Goal: Task Accomplishment & Management: Use online tool/utility

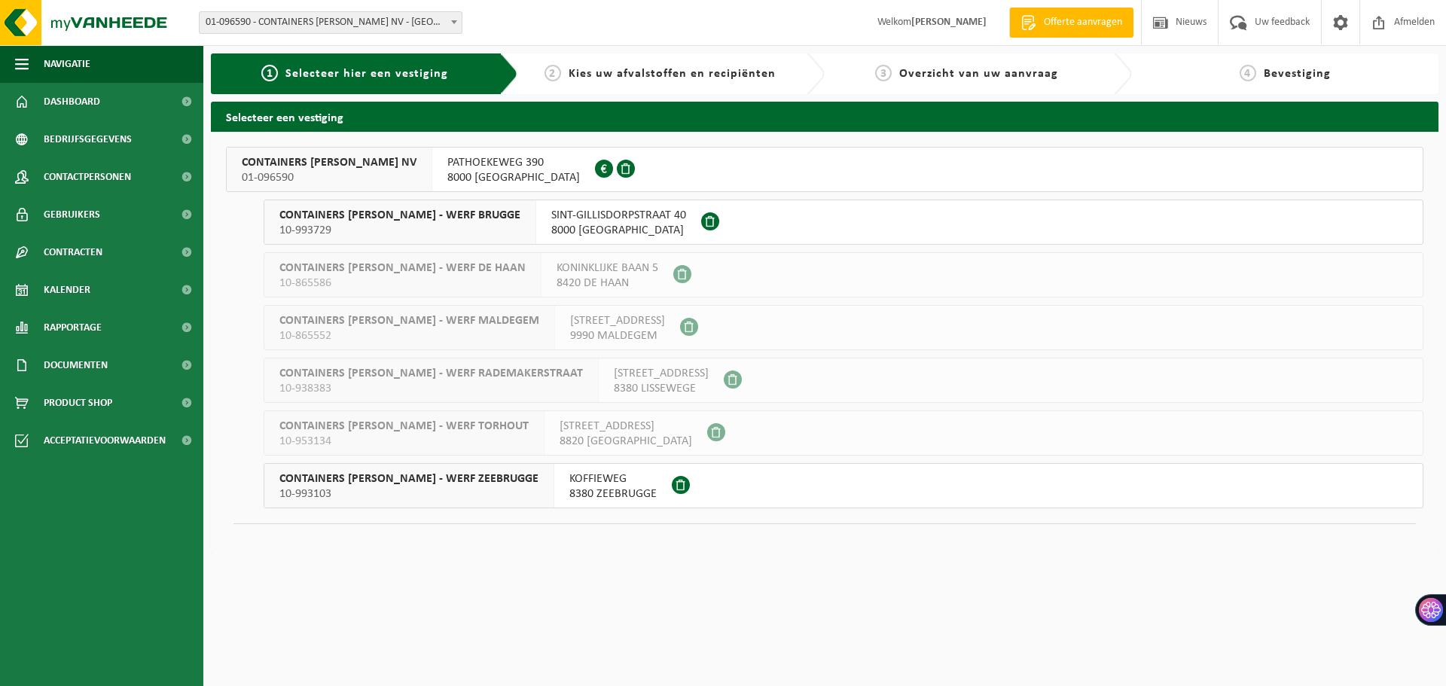
click at [447, 163] on span "PATHOEKEWEG 390" at bounding box center [513, 162] width 133 height 15
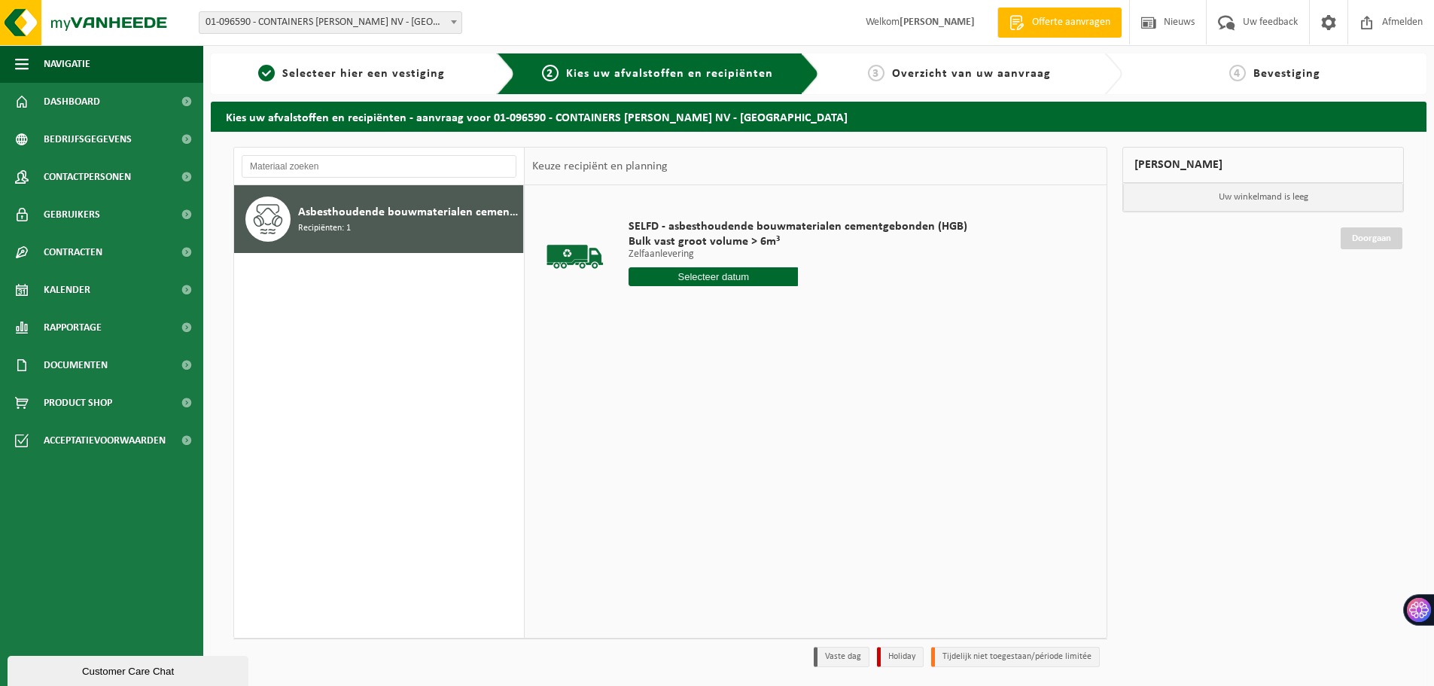
click at [720, 286] on div "SELFD - asbesthoudende bouwmaterialen cementgebonden (HGB) Bulk vast groot volu…" at bounding box center [798, 256] width 354 height 105
click at [721, 285] on input "text" at bounding box center [713, 276] width 169 height 19
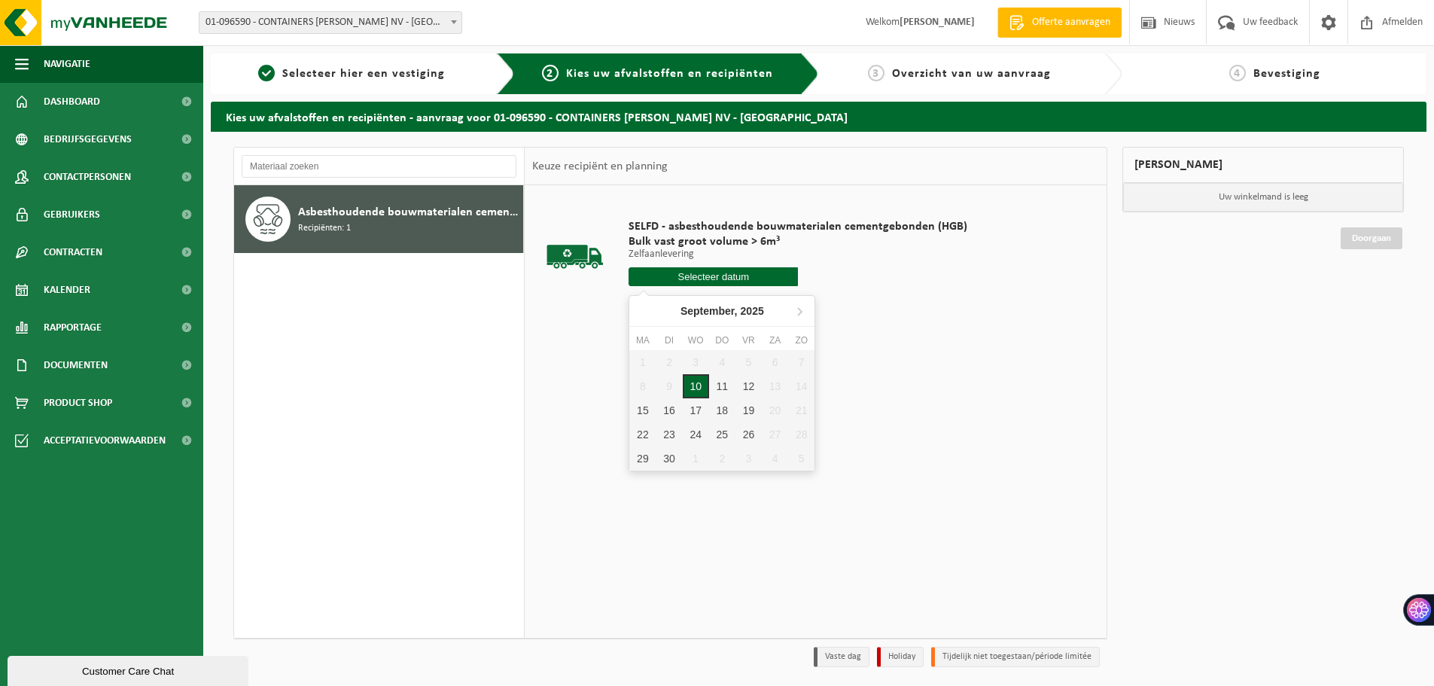
click at [705, 388] on div "10" at bounding box center [696, 386] width 26 height 24
type input "Van 2025-09-10"
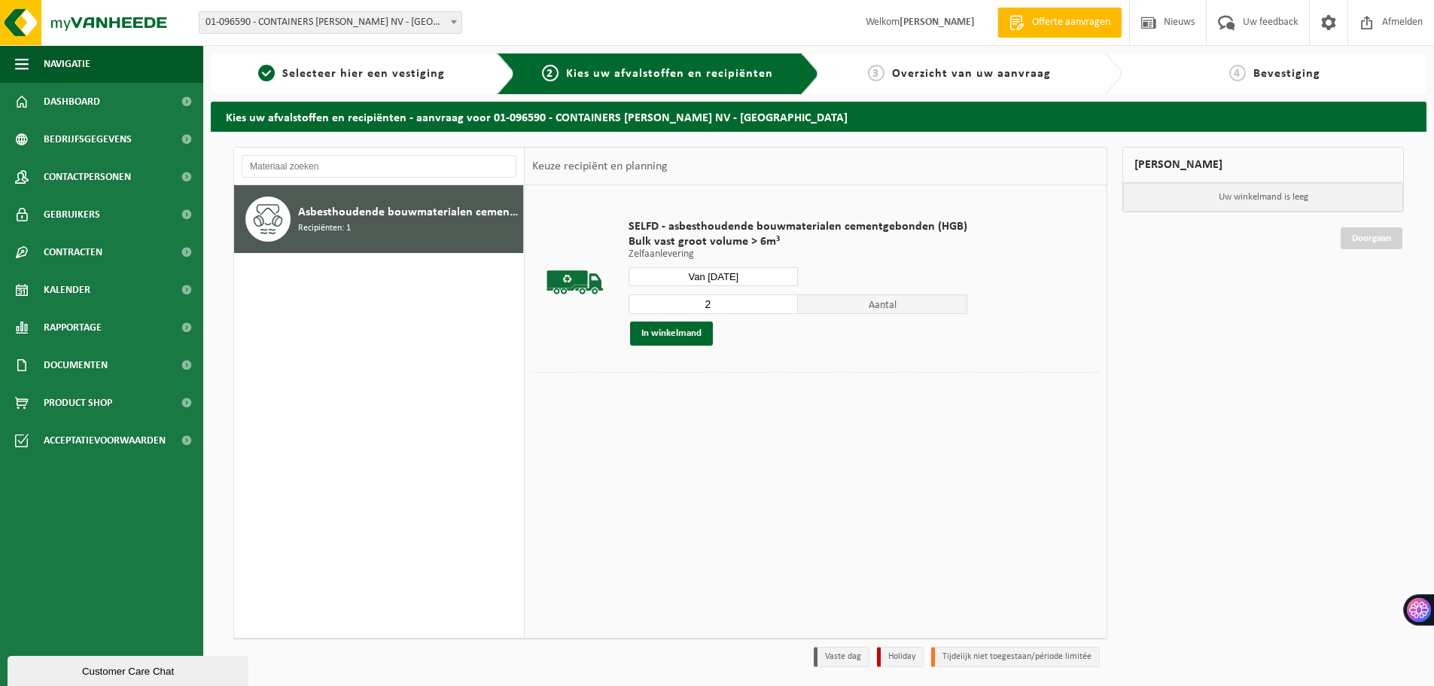
click at [782, 299] on input "2" at bounding box center [713, 304] width 169 height 20
click at [691, 336] on button "In winkelmand" at bounding box center [671, 333] width 83 height 24
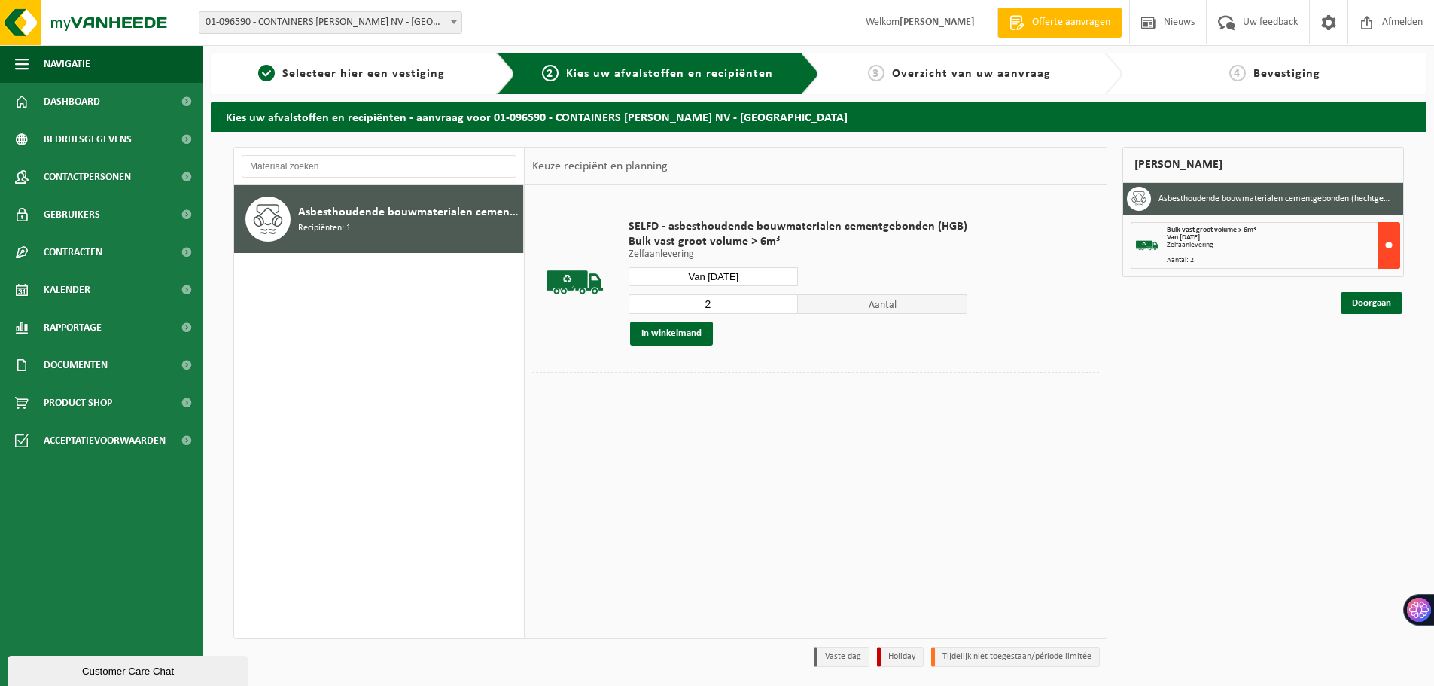
click at [1386, 248] on button at bounding box center [1389, 245] width 23 height 47
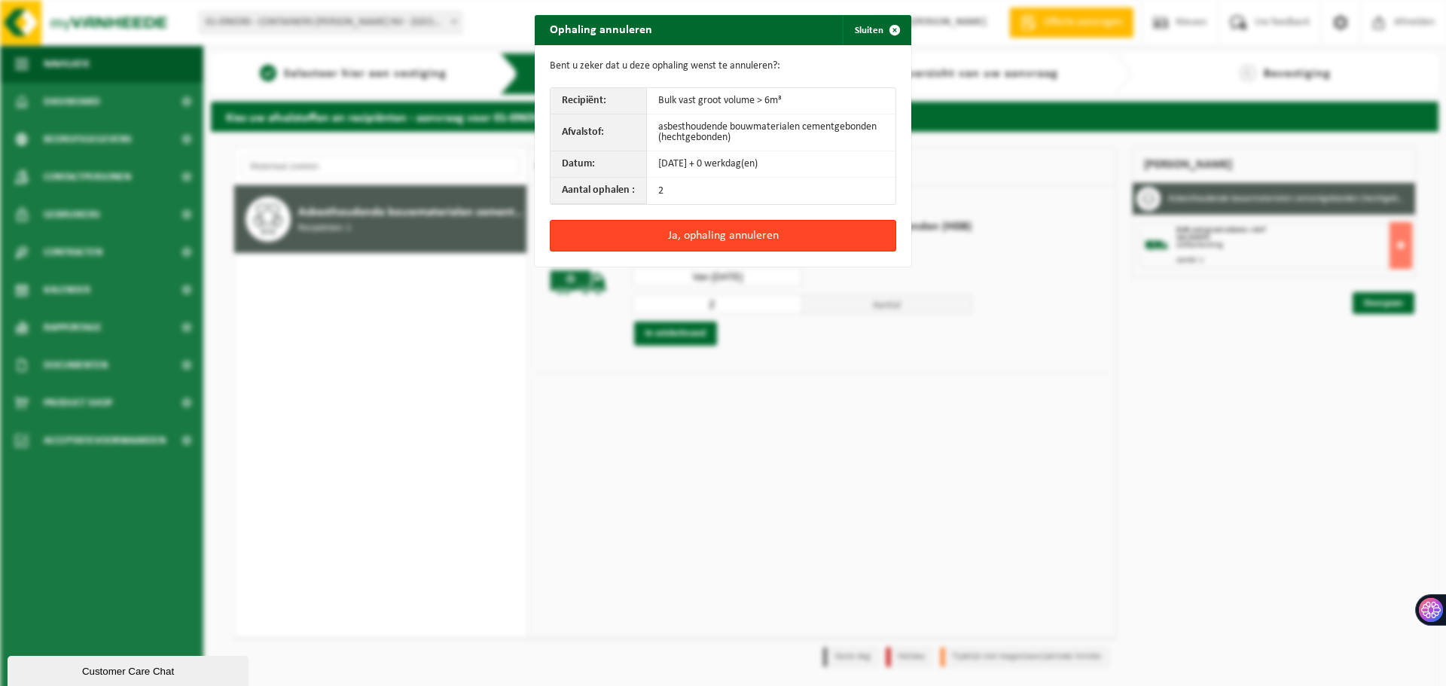
click at [725, 233] on button "Ja, ophaling annuleren" at bounding box center [723, 236] width 346 height 32
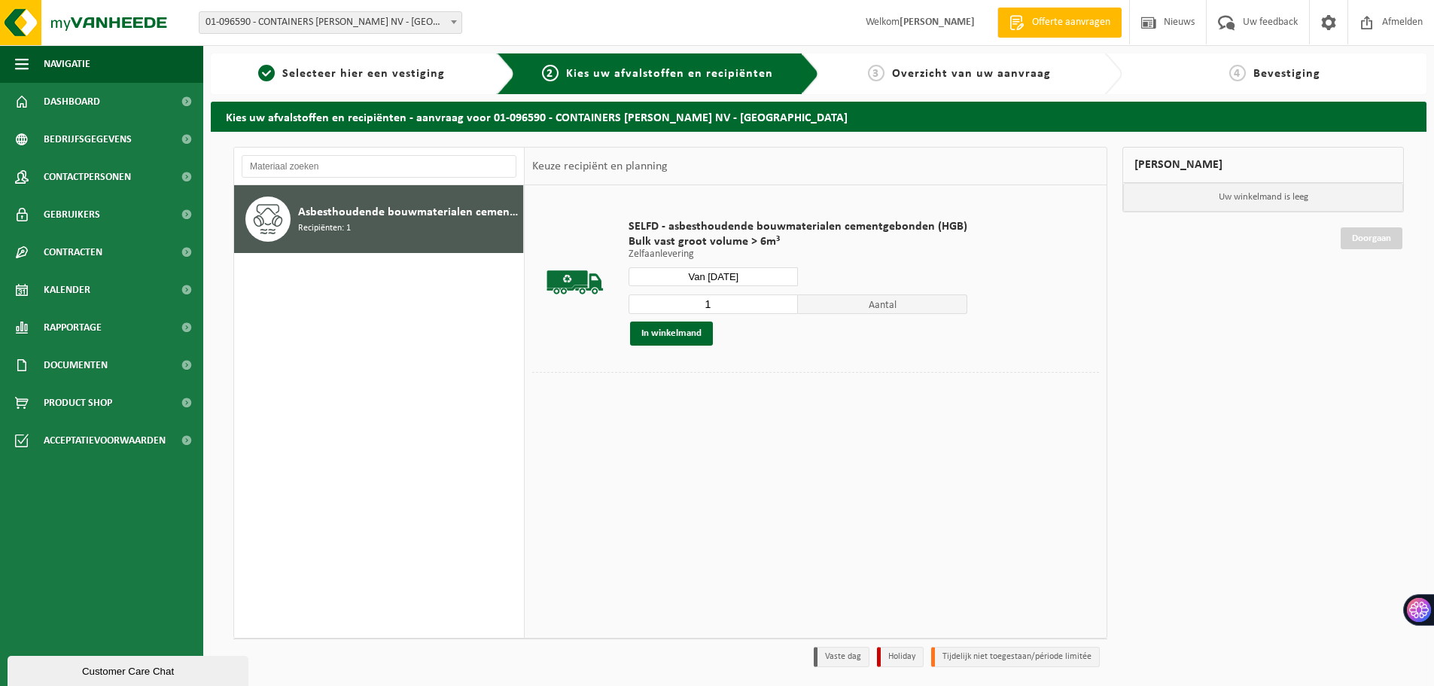
type input "1"
click at [785, 309] on input "1" at bounding box center [713, 304] width 169 height 20
drag, startPoint x: 688, startPoint y: 334, endPoint x: 701, endPoint y: 334, distance: 12.8
click at [689, 334] on button "In winkelmand" at bounding box center [671, 333] width 83 height 24
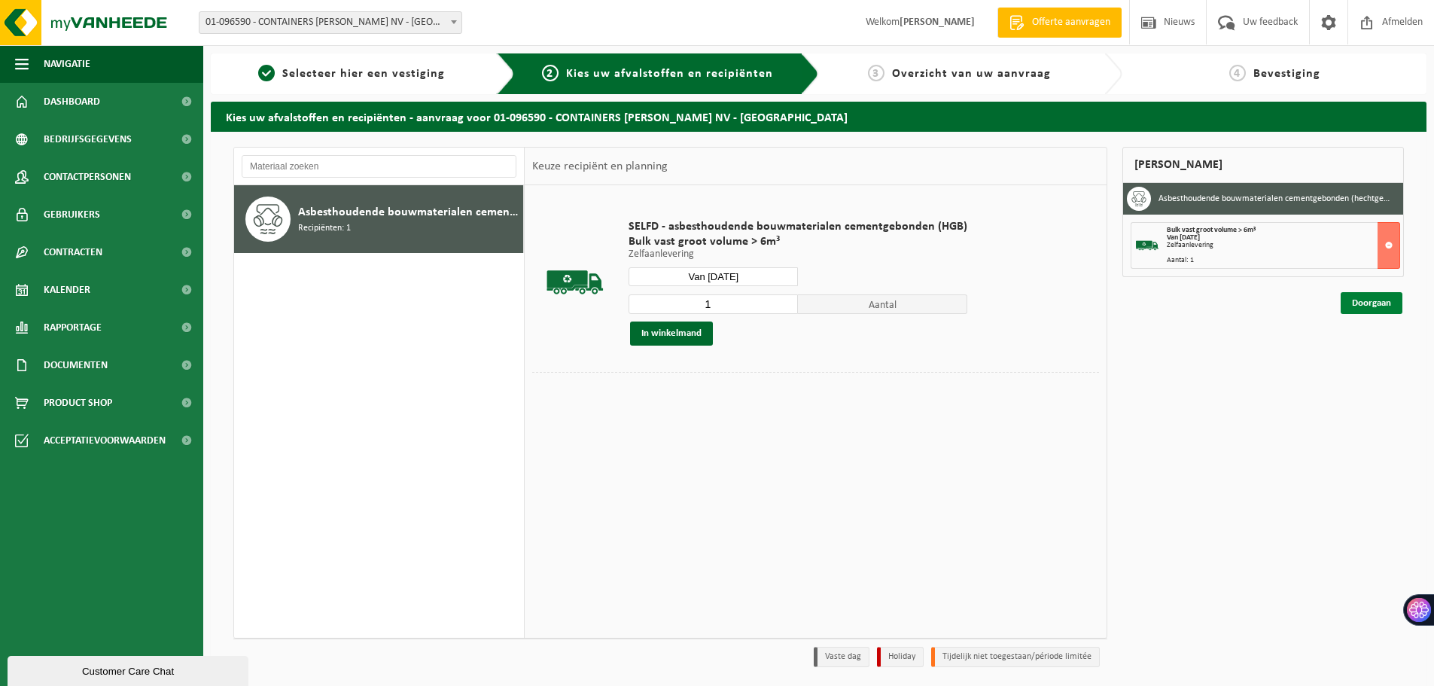
click at [1385, 302] on link "Doorgaan" at bounding box center [1372, 303] width 62 height 22
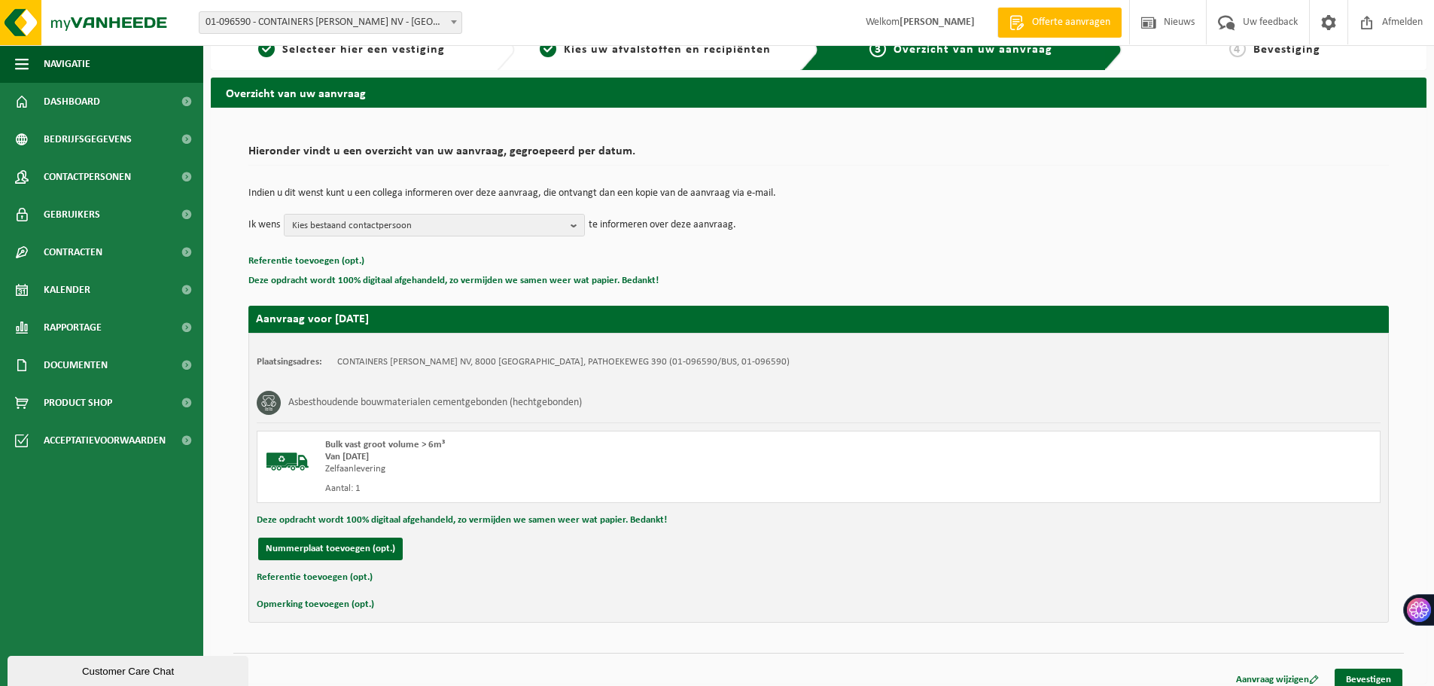
scroll to position [37, 0]
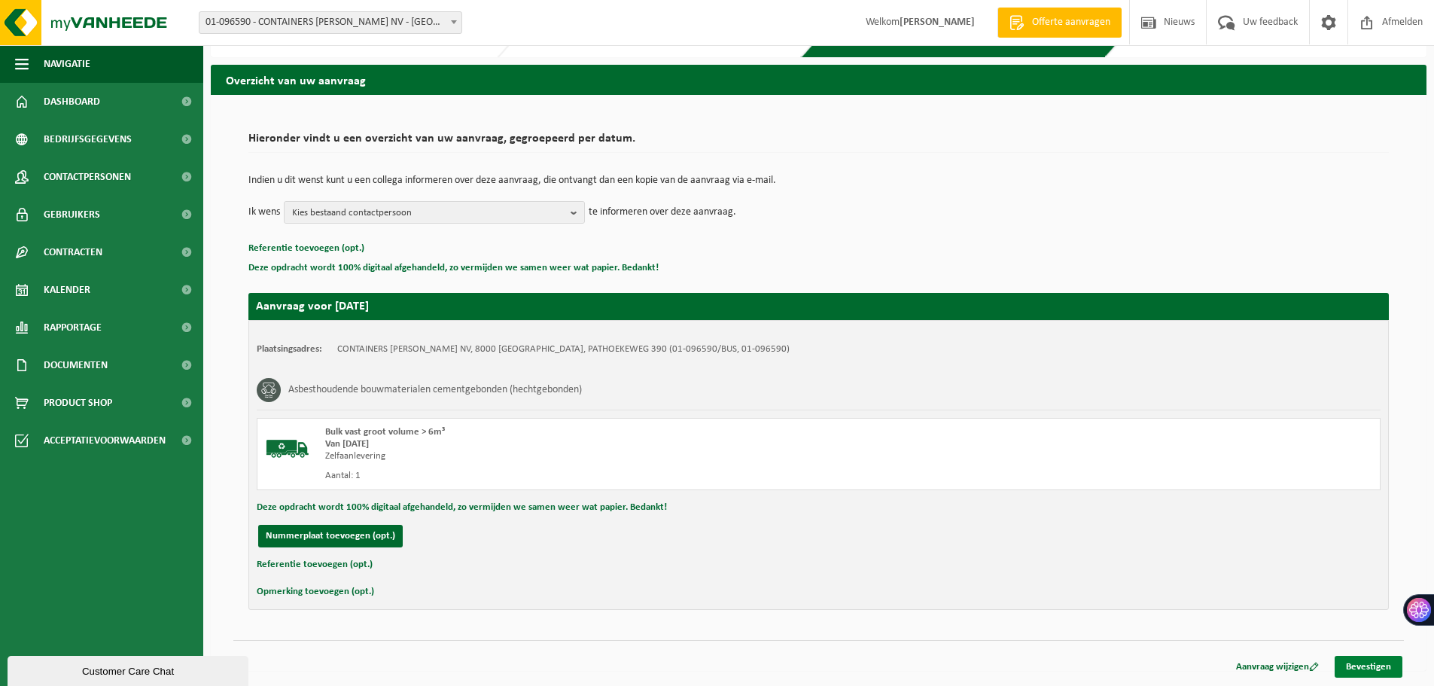
click at [1385, 675] on link "Bevestigen" at bounding box center [1369, 667] width 68 height 22
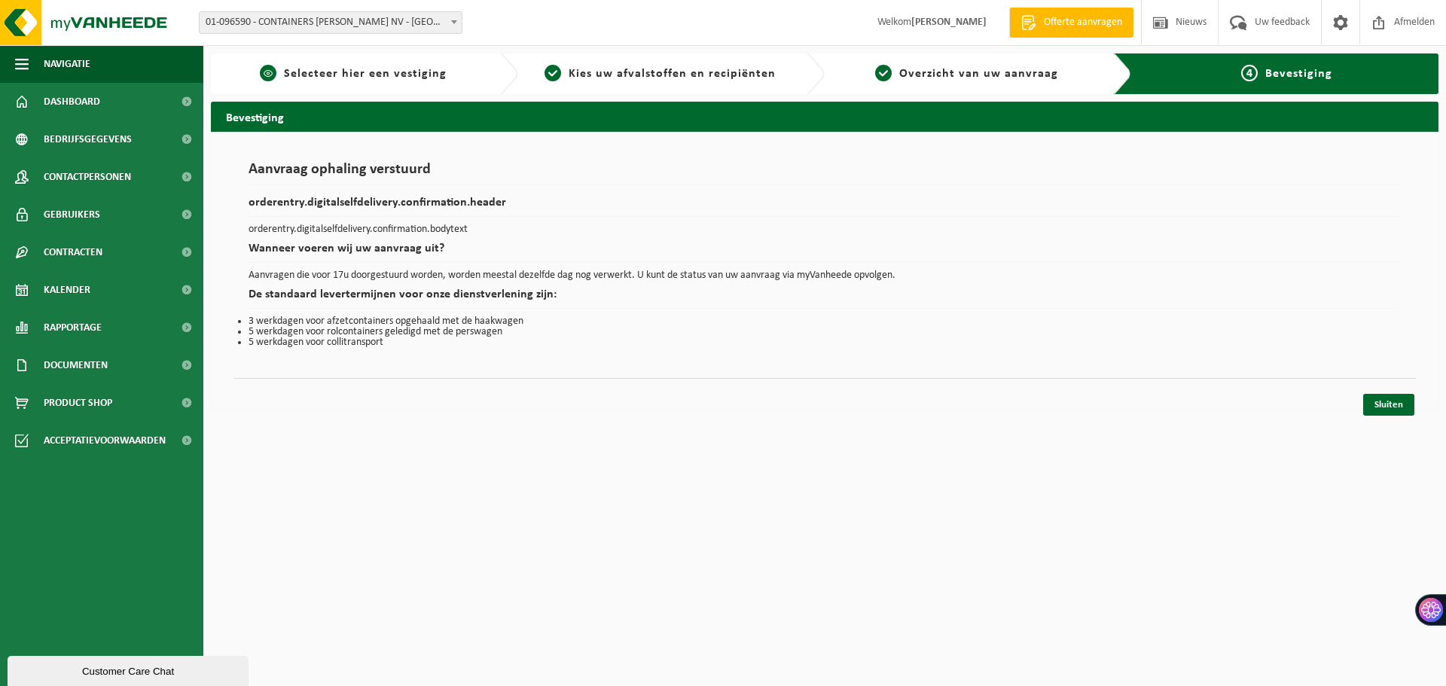
click at [364, 72] on span "Selecteer hier een vestiging" at bounding box center [365, 74] width 163 height 12
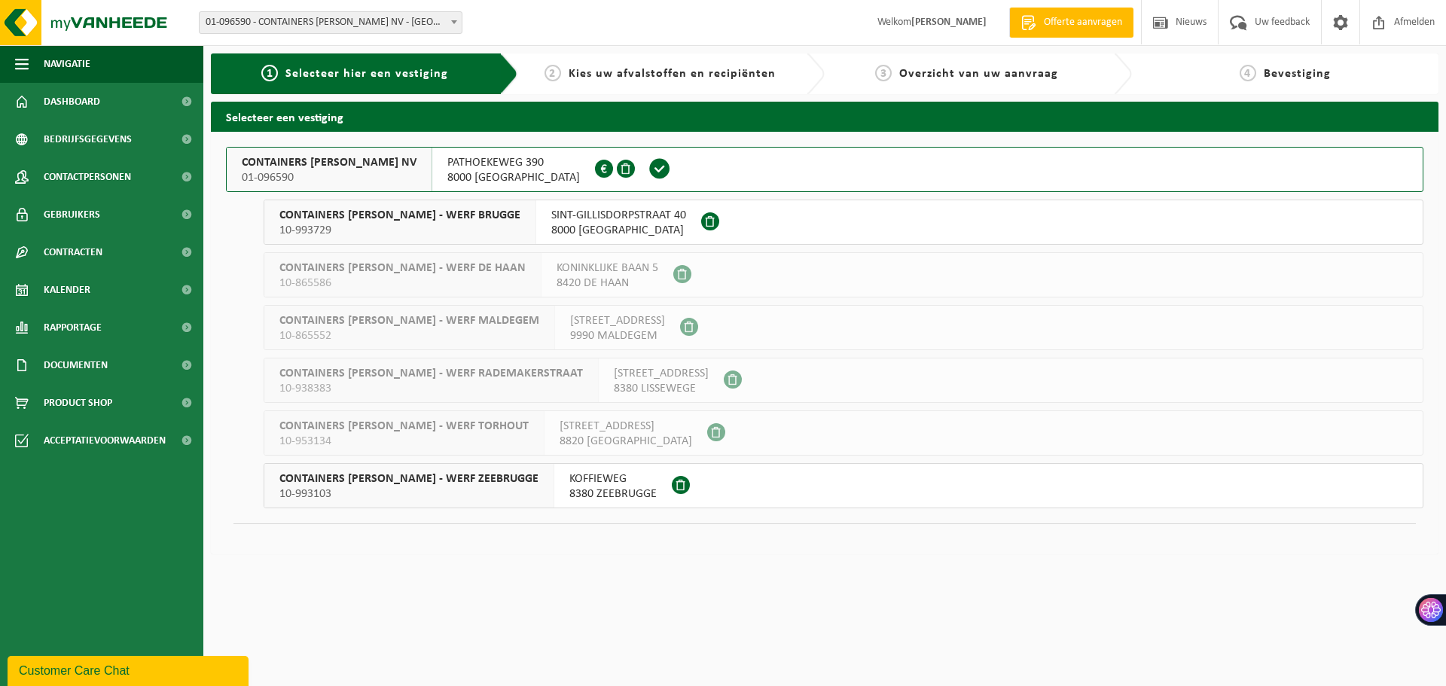
click at [574, 485] on span "KOFFIEWEG" at bounding box center [612, 478] width 87 height 15
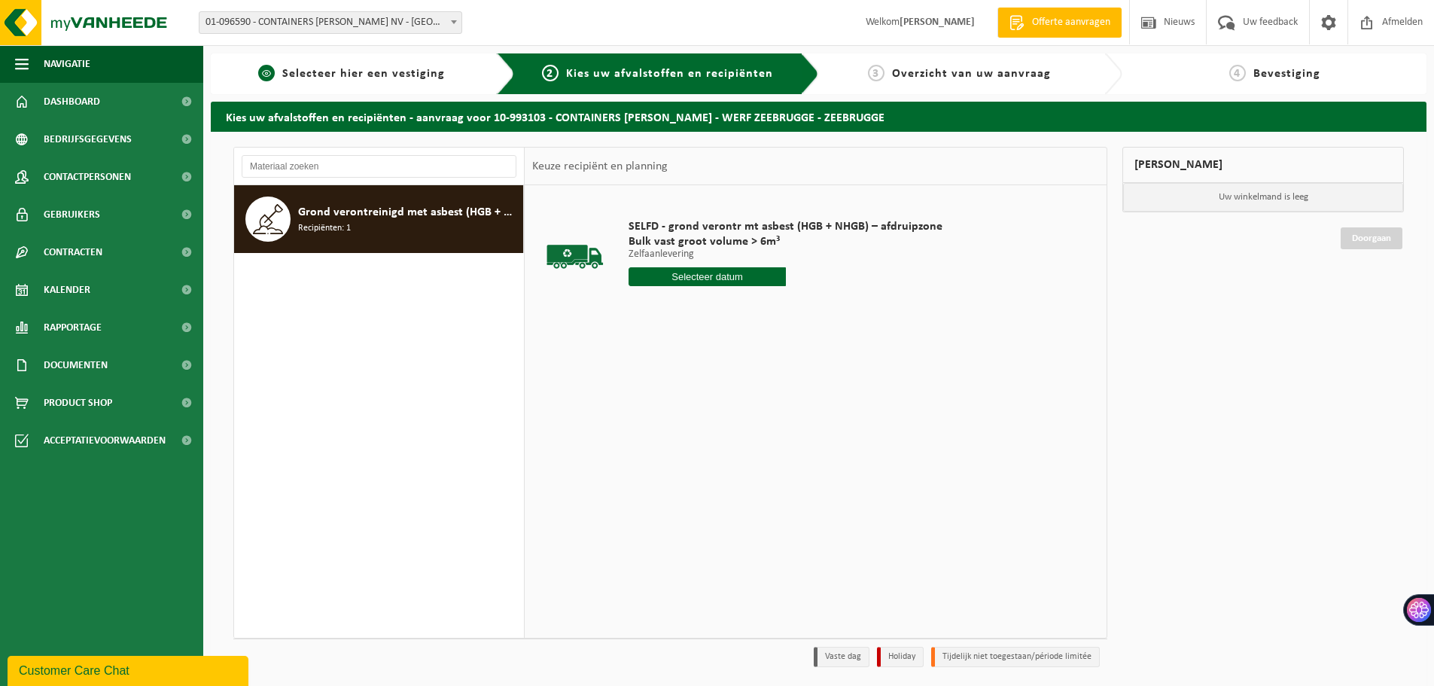
click at [361, 81] on link "1 Selecteer hier een vestiging" at bounding box center [351, 74] width 267 height 18
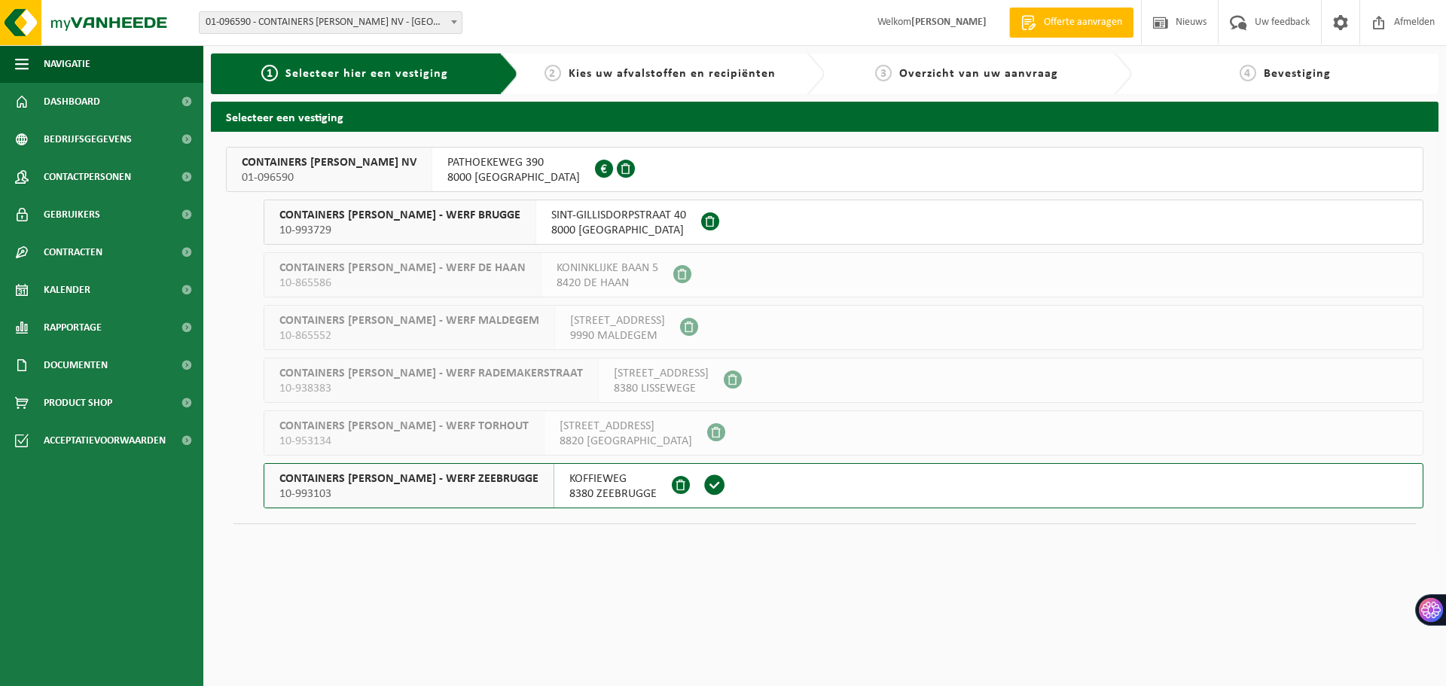
click at [536, 224] on div "SINT-GILLISDORPSTRAAT 40 8000 BRUGGE" at bounding box center [618, 222] width 165 height 44
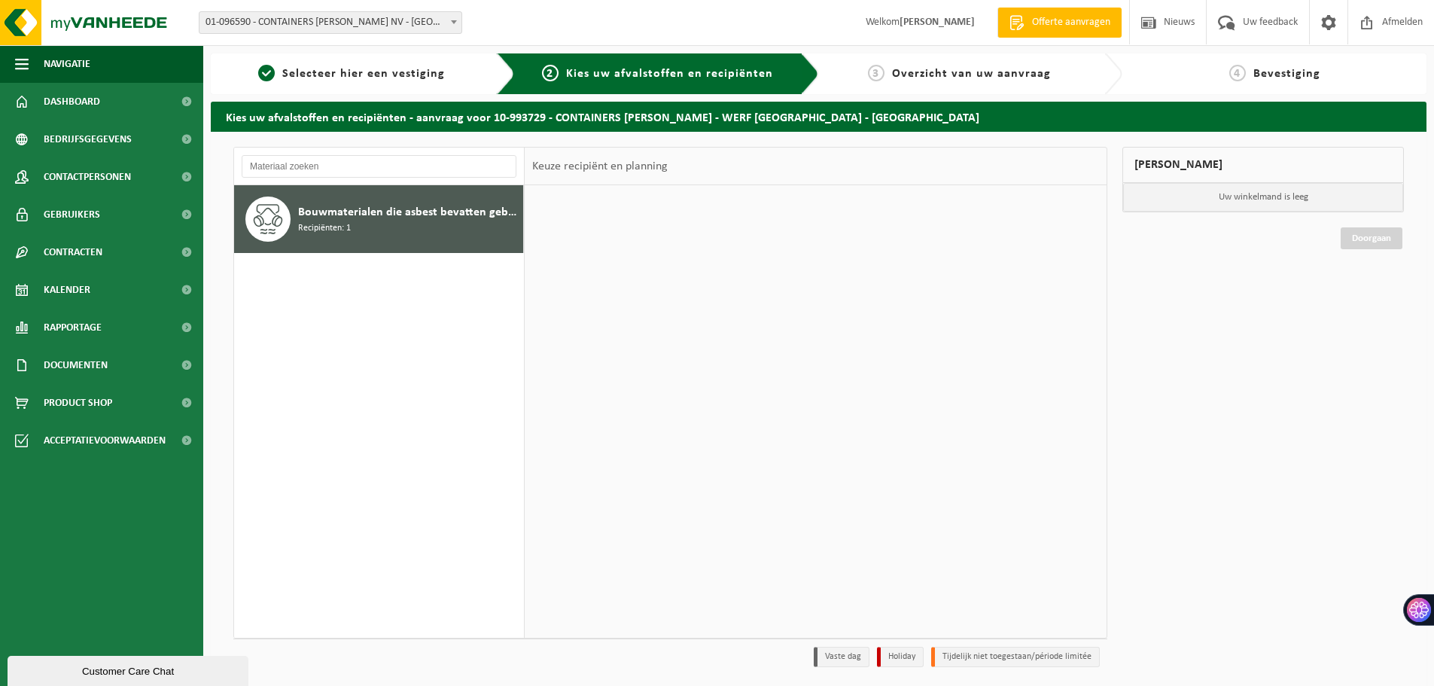
click at [408, 209] on span "Bouwmaterialen die asbest bevatten gebonden aan cement, bitumen, kunststof of l…" at bounding box center [408, 212] width 221 height 18
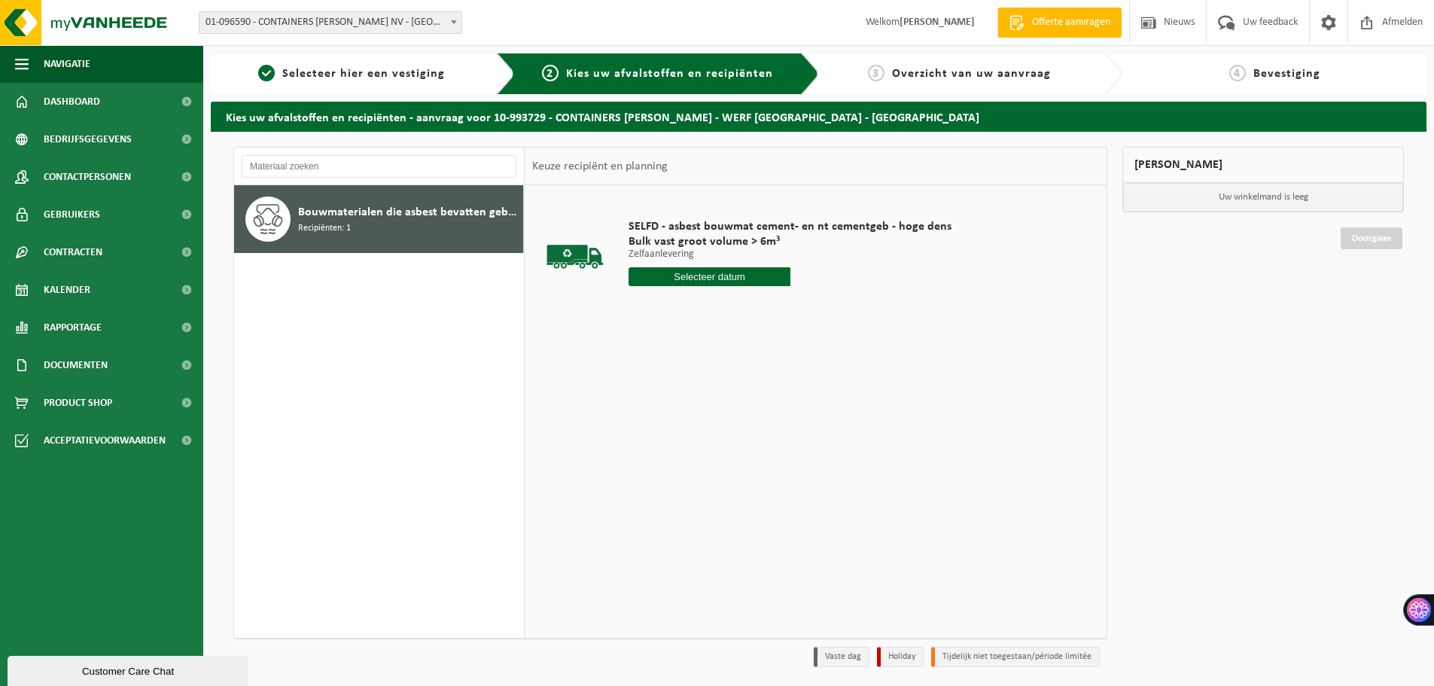
click at [707, 272] on input "text" at bounding box center [710, 276] width 162 height 19
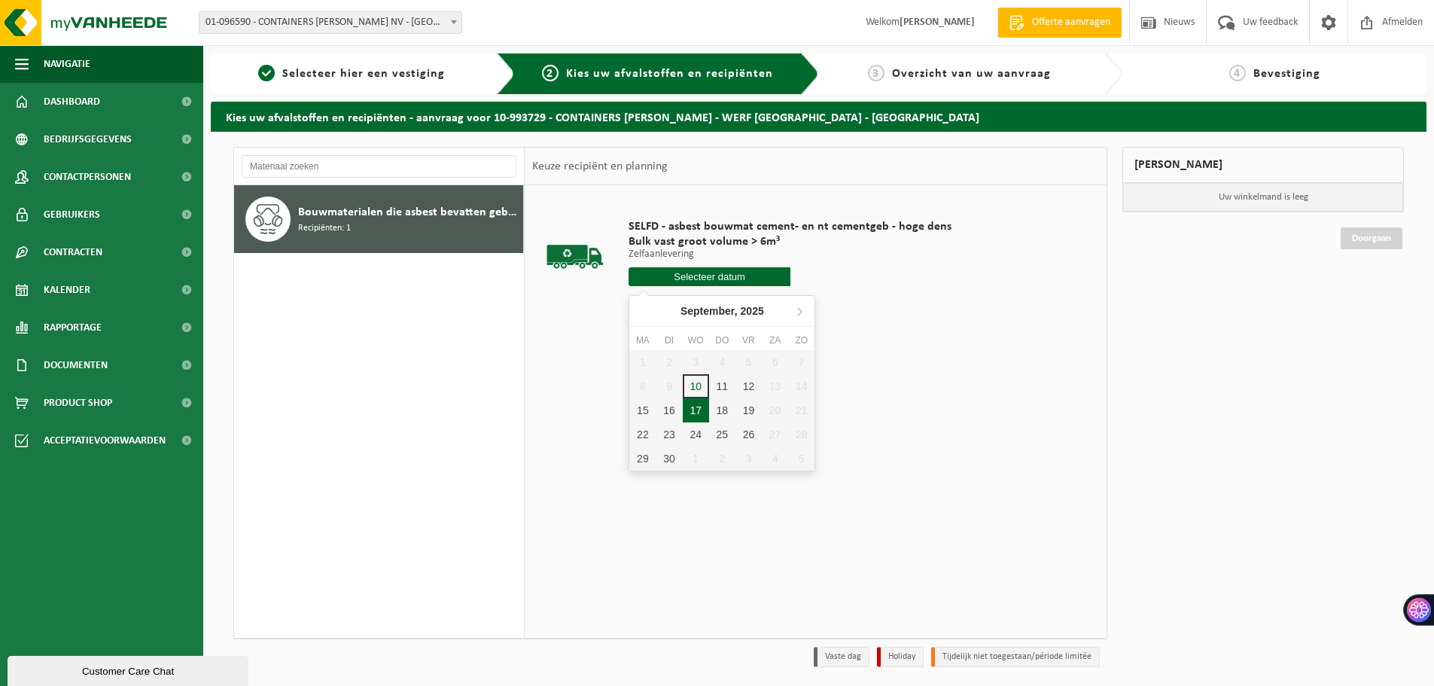
click at [696, 392] on div "10" at bounding box center [696, 386] width 26 height 24
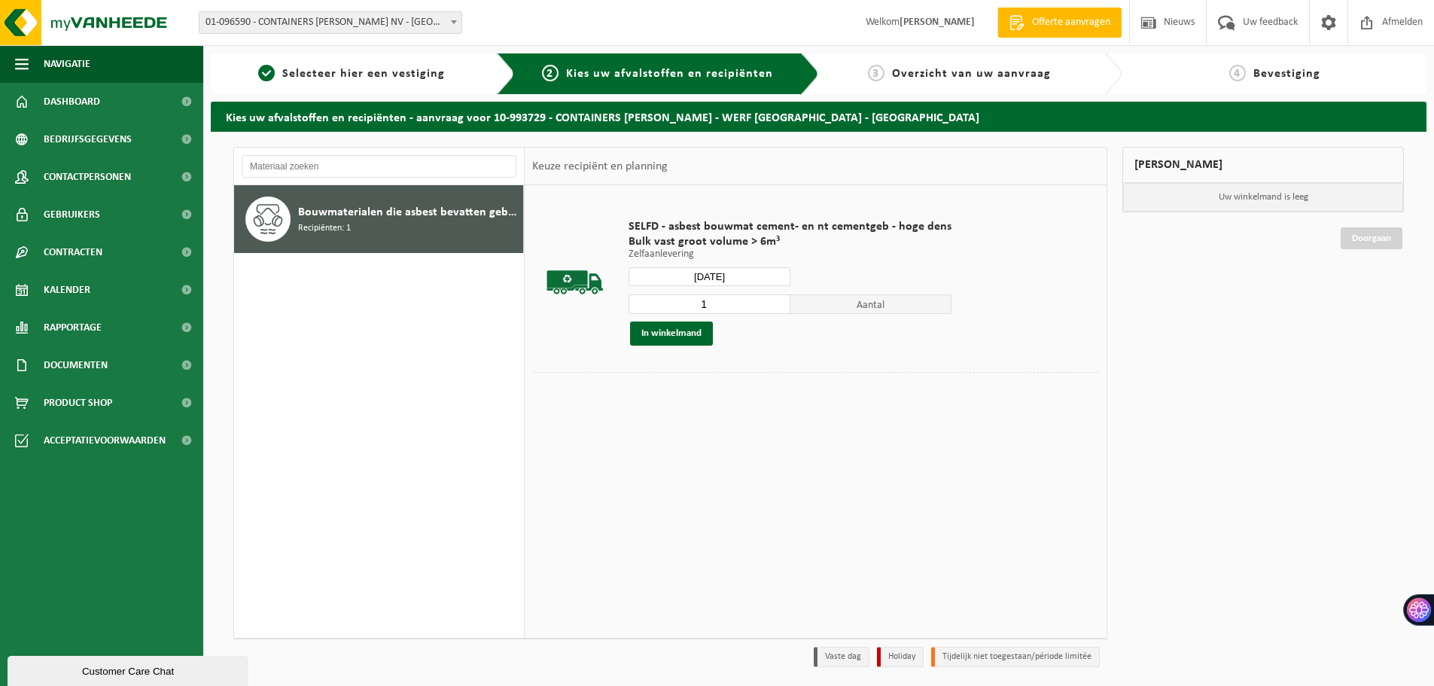
type input "Van 2025-09-10"
click at [685, 329] on button "In winkelmand" at bounding box center [671, 333] width 83 height 24
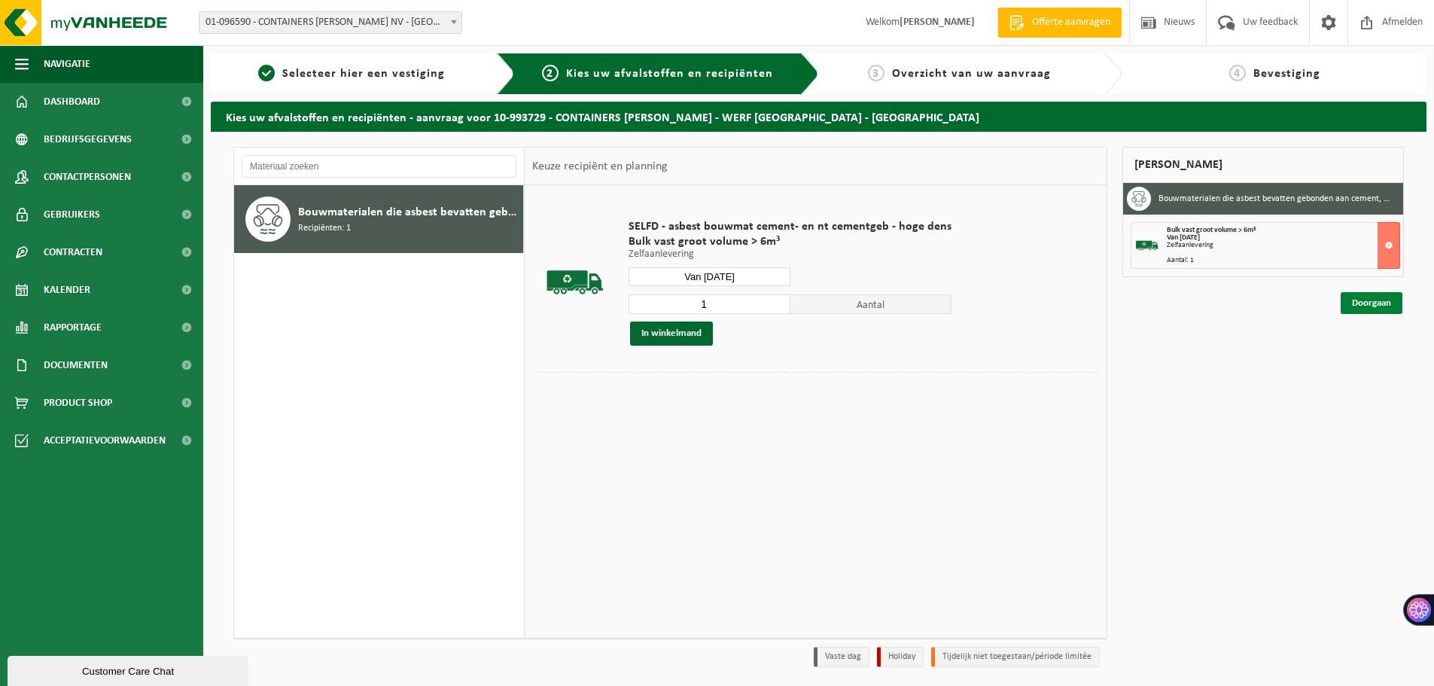
click at [1394, 305] on link "Doorgaan" at bounding box center [1372, 303] width 62 height 22
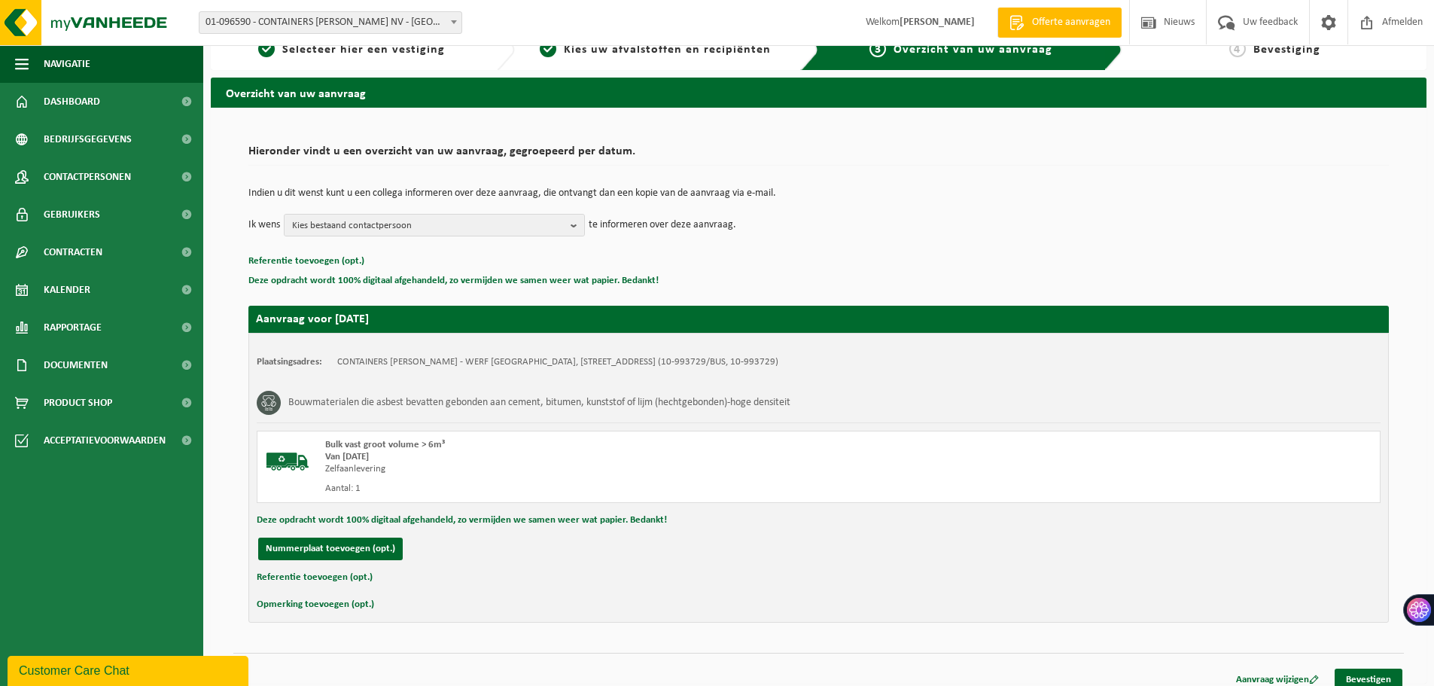
scroll to position [37, 0]
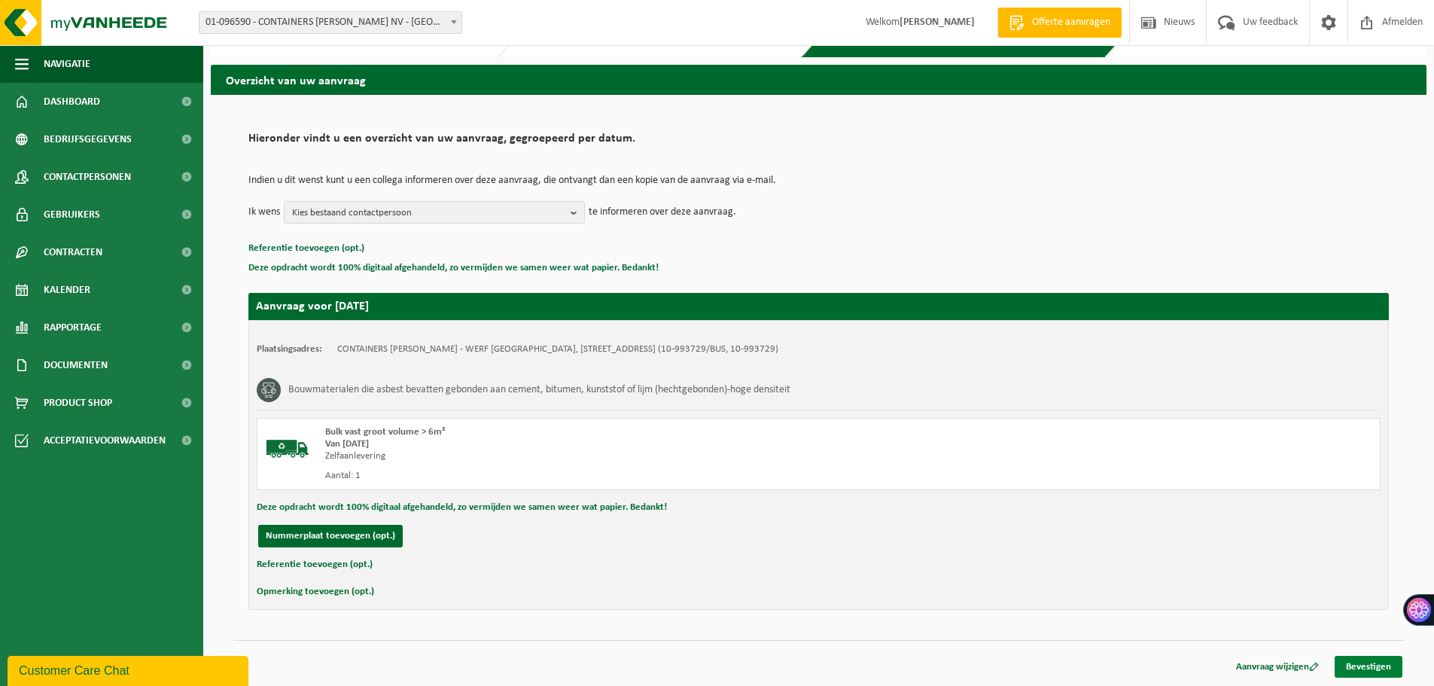
click at [1397, 675] on link "Bevestigen" at bounding box center [1369, 667] width 68 height 22
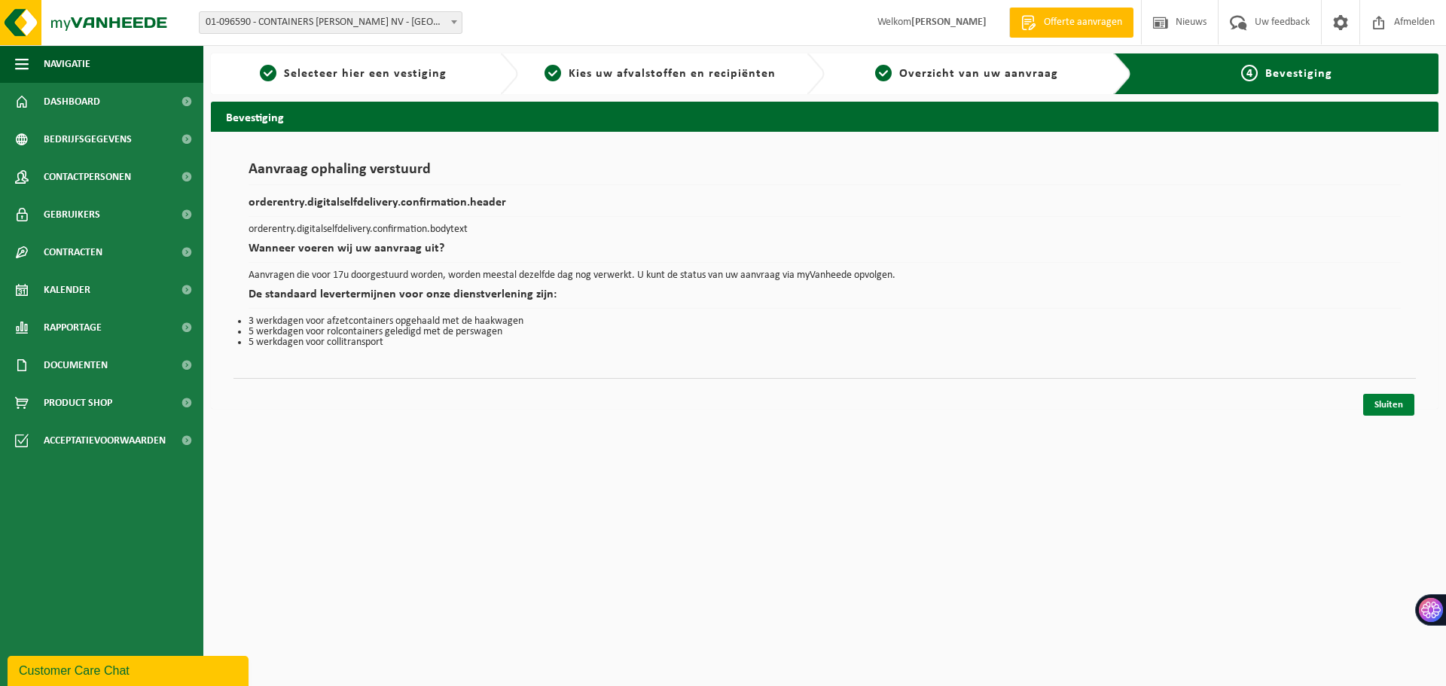
click at [1376, 400] on link "Sluiten" at bounding box center [1388, 405] width 51 height 22
